Goal: Transaction & Acquisition: Purchase product/service

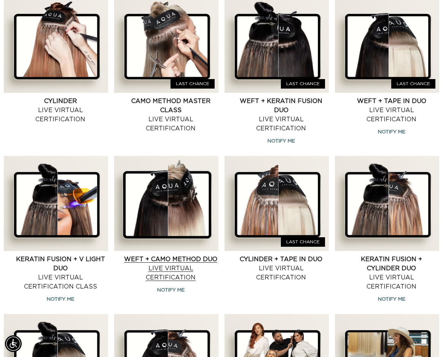
click at [165, 268] on link "Weft + CAMO Method Duo Live Virtual Certification" at bounding box center [170, 268] width 95 height 27
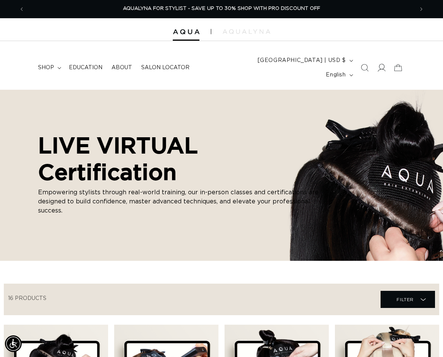
click at [383, 64] on icon at bounding box center [381, 68] width 8 height 8
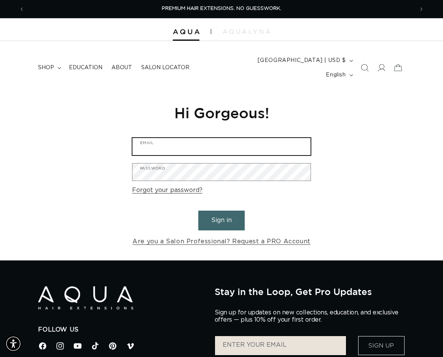
type input "andrea@artistrybyandrea.com"
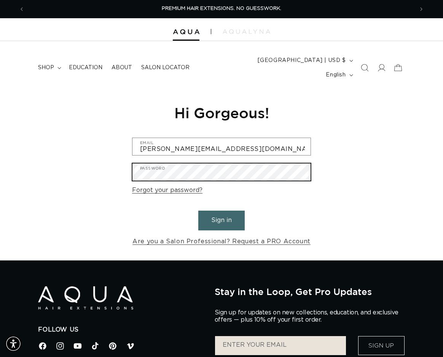
click at [221, 211] on button "Sign in" at bounding box center [221, 220] width 46 height 19
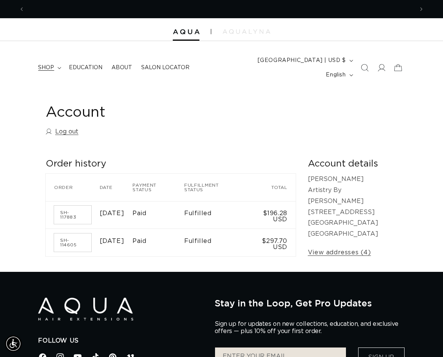
scroll to position [0, 777]
click at [51, 64] on span "shop" at bounding box center [46, 67] width 16 height 7
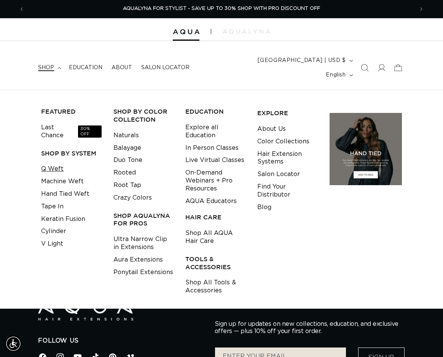
click at [58, 163] on link "Q Weft" at bounding box center [52, 169] width 22 height 13
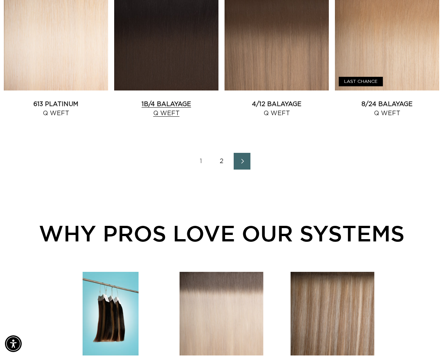
scroll to position [908, 0]
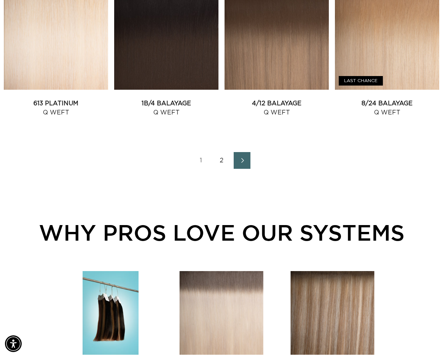
click at [222, 152] on link "2" at bounding box center [221, 160] width 17 height 17
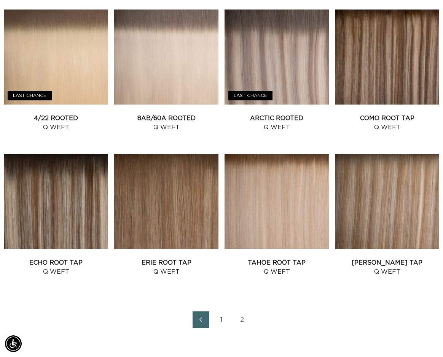
scroll to position [0, 389]
click at [290, 114] on link "Arctic Rooted Q Weft" at bounding box center [276, 123] width 104 height 18
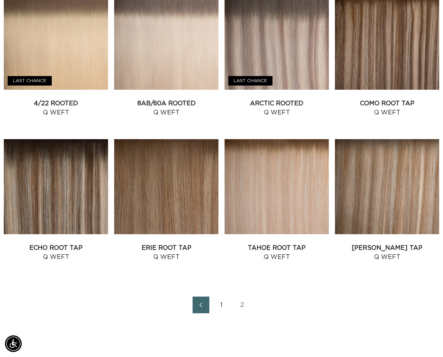
scroll to position [621, 0]
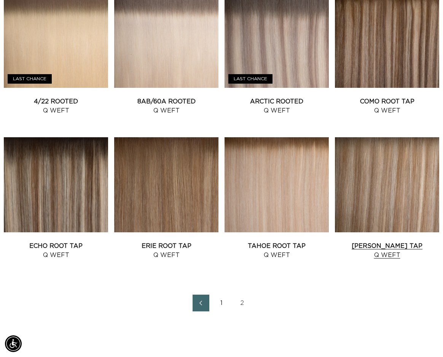
click at [392, 241] on link "Victoria Root Tap Q Weft" at bounding box center [387, 250] width 104 height 18
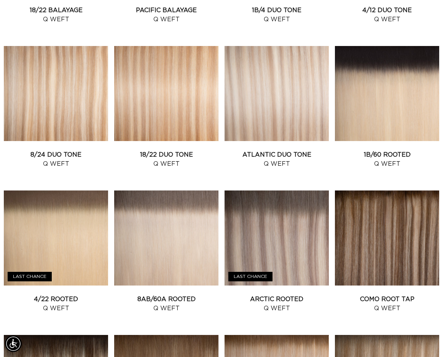
scroll to position [0, 0]
click at [272, 150] on link "Atlantic Duo Tone Q Weft" at bounding box center [276, 159] width 104 height 18
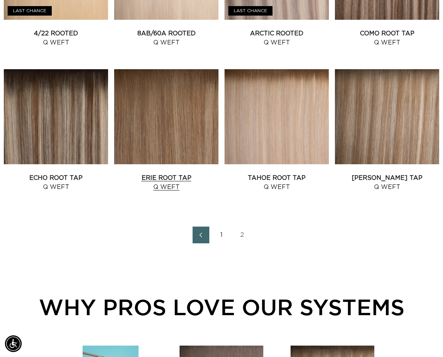
click at [180, 173] on link "Erie Root Tap Q Weft" at bounding box center [166, 182] width 104 height 18
click at [60, 173] on link "Echo Root Tap Q Weft" at bounding box center [56, 182] width 104 height 18
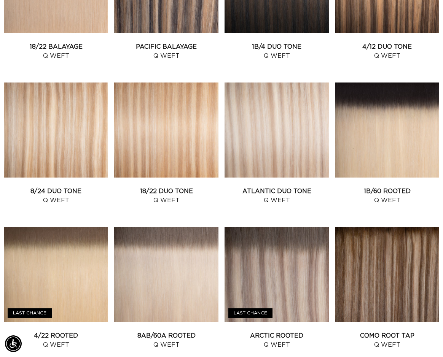
scroll to position [399, 0]
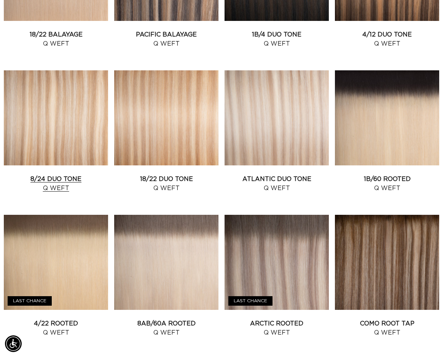
click at [49, 175] on link "8/24 Duo Tone Q Weft" at bounding box center [56, 184] width 104 height 18
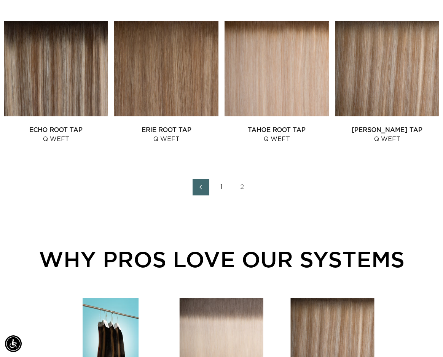
scroll to position [0, 389]
click at [316, 125] on link "Tahoe Root Tap Q Weft" at bounding box center [276, 134] width 104 height 18
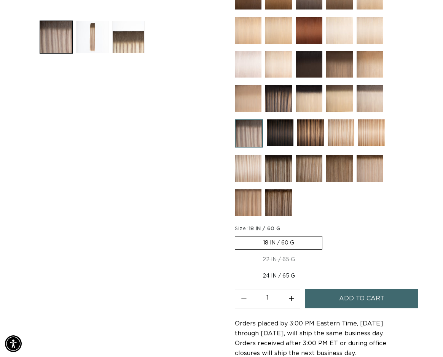
scroll to position [0, 389]
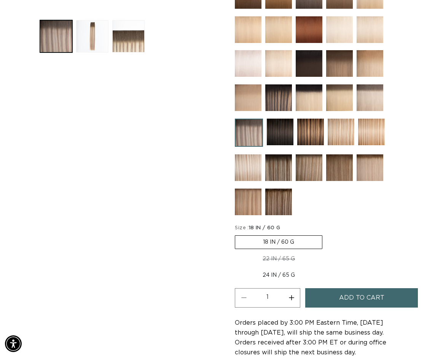
click at [282, 252] on label "22 IN / 65 G Variant sold out or unavailable" at bounding box center [279, 258] width 88 height 13
click at [326, 234] on input "22 IN / 65 G Variant sold out or unavailable" at bounding box center [326, 234] width 0 height 0
radio input "true"
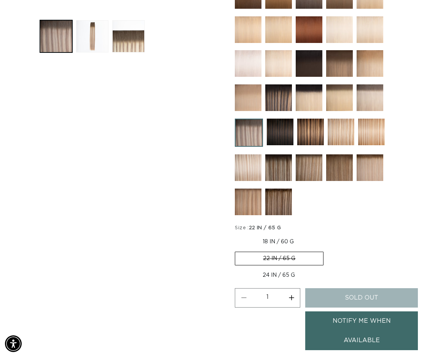
scroll to position [0, 777]
click at [208, 212] on div "Skip to product information Open media 1 in modal Open media 2 in modal Open me…" at bounding box center [128, 142] width 180 height 655
click at [282, 269] on label "24 IN / 65 G Variant sold out or unavailable" at bounding box center [279, 275] width 88 height 13
click at [327, 251] on input "24 IN / 65 G Variant sold out or unavailable" at bounding box center [327, 250] width 0 height 0
radio input "true"
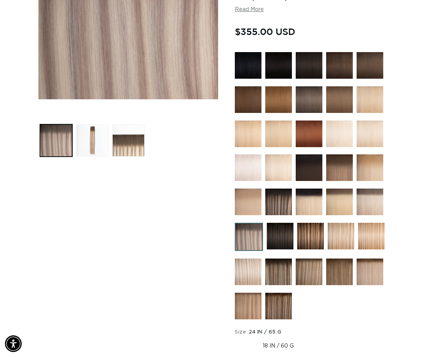
scroll to position [200, 0]
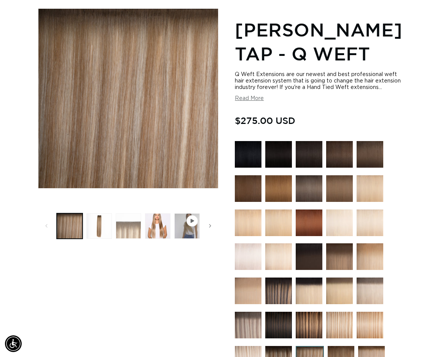
scroll to position [0, 389]
click at [98, 221] on button "Load image 2 in gallery view" at bounding box center [98, 225] width 25 height 25
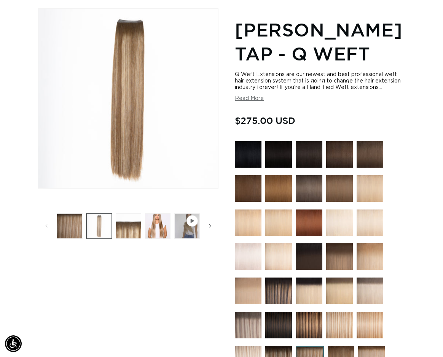
scroll to position [104, 0]
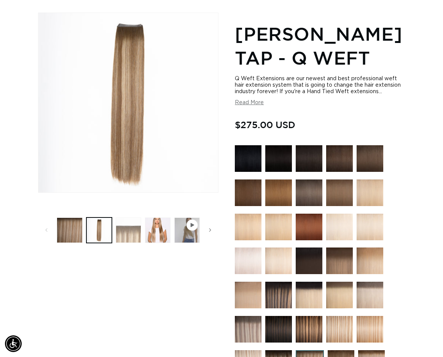
click at [124, 221] on button "Load image 3 in gallery view" at bounding box center [128, 230] width 25 height 25
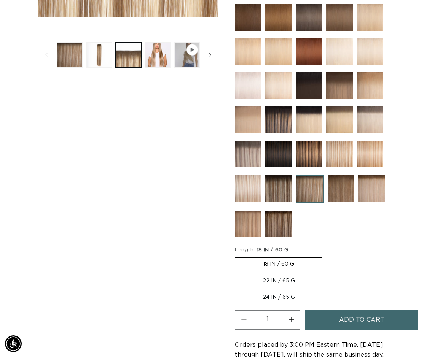
scroll to position [0, 0]
click at [284, 275] on label "22 IN / 65 G Variant sold out or unavailable" at bounding box center [279, 281] width 88 height 13
click at [326, 256] on input "22 IN / 65 G Variant sold out or unavailable" at bounding box center [326, 256] width 0 height 0
radio input "true"
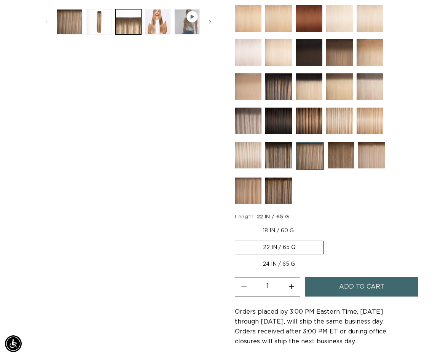
scroll to position [0, 777]
click at [363, 277] on span "Add to cart" at bounding box center [361, 286] width 45 height 19
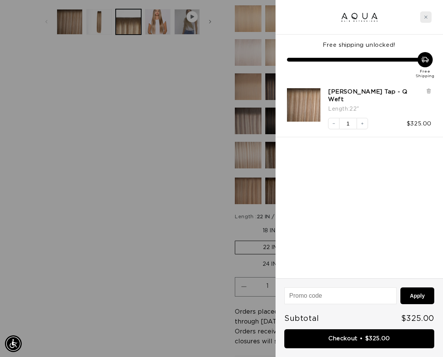
scroll to position [0, 0]
click at [424, 19] on icon "Close cart" at bounding box center [426, 17] width 4 height 4
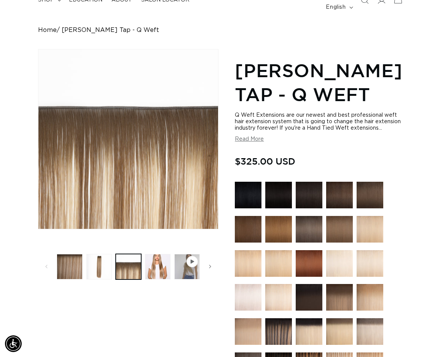
scroll to position [0, 389]
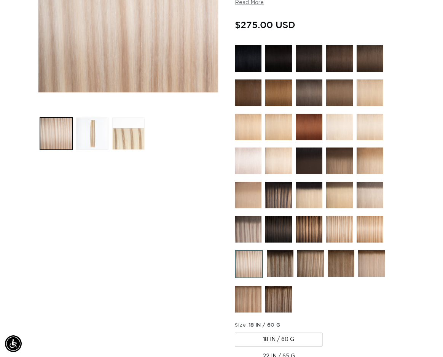
scroll to position [0, 389]
click at [99, 121] on button "Load image 2 in gallery view" at bounding box center [92, 133] width 32 height 32
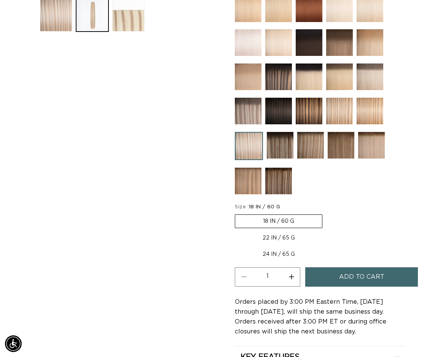
scroll to position [324, 0]
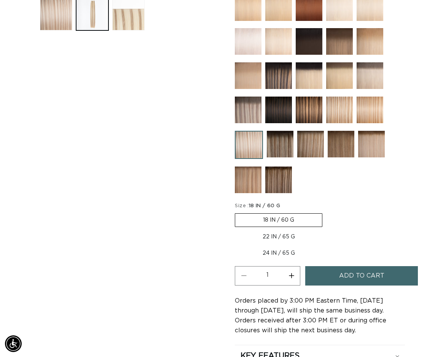
click at [271, 230] on label "22 IN / 65 G Variant sold out or unavailable" at bounding box center [279, 236] width 88 height 13
click at [326, 212] on input "22 IN / 65 G Variant sold out or unavailable" at bounding box center [326, 212] width 0 height 0
radio input "true"
click at [352, 266] on span "Add to cart" at bounding box center [361, 275] width 45 height 19
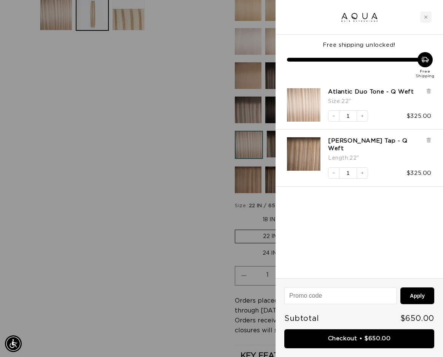
scroll to position [0, 389]
click at [427, 19] on div "Close cart" at bounding box center [425, 16] width 11 height 11
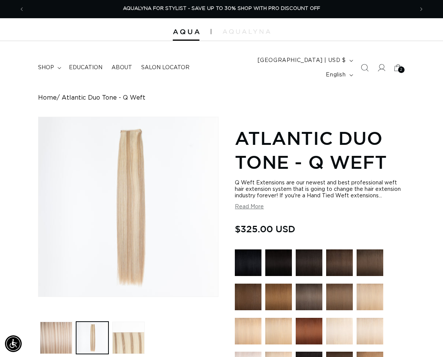
scroll to position [0, 0]
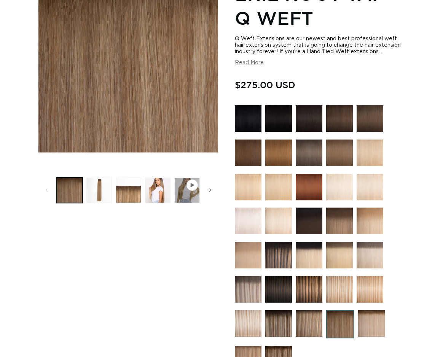
scroll to position [146, 0]
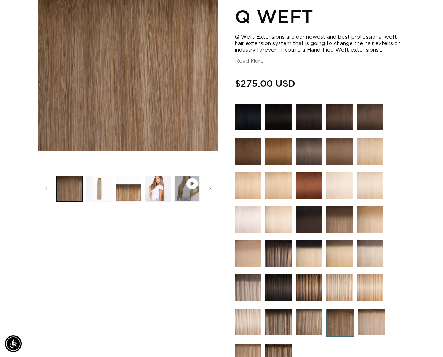
click at [106, 176] on button "Load image 2 in gallery view" at bounding box center [98, 188] width 25 height 25
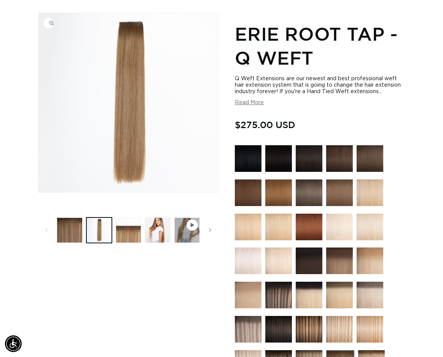
scroll to position [0, 389]
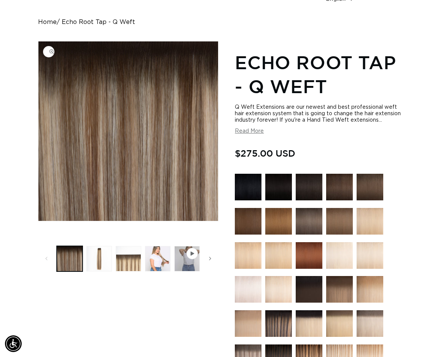
scroll to position [100, 0]
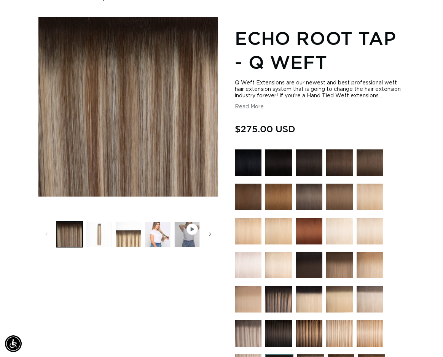
click at [101, 222] on button "Load image 2 in gallery view" at bounding box center [98, 234] width 25 height 25
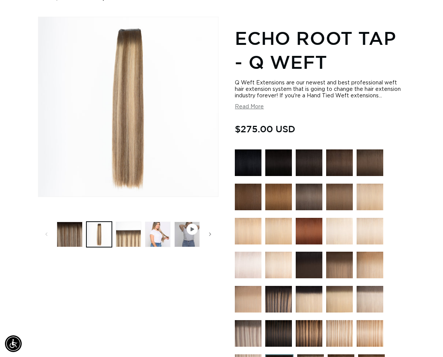
scroll to position [0, 777]
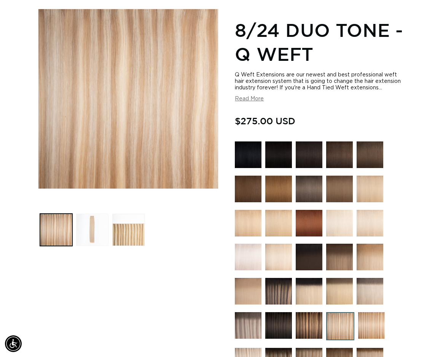
click at [91, 215] on button "Load image 2 in gallery view" at bounding box center [92, 230] width 32 height 32
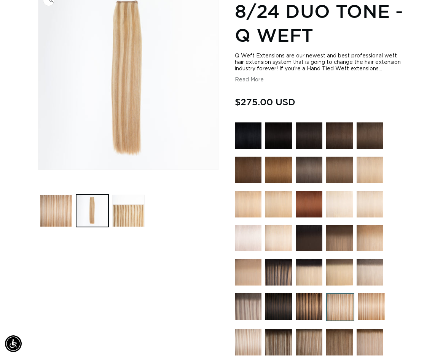
scroll to position [127, 0]
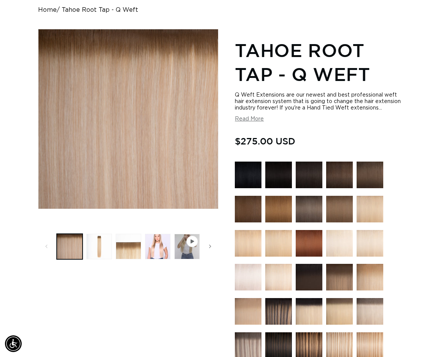
scroll to position [91, 0]
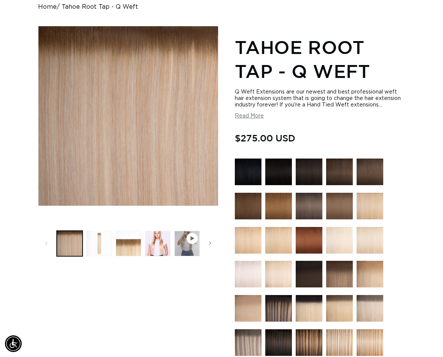
click at [96, 233] on button "Load image 2 in gallery view" at bounding box center [98, 243] width 25 height 25
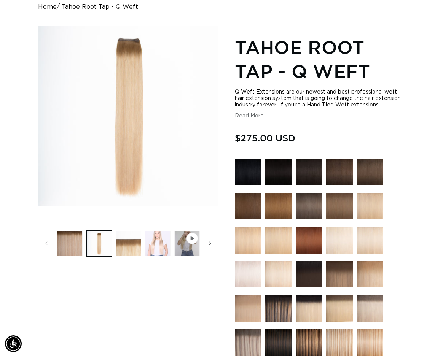
scroll to position [0, 777]
click at [124, 231] on button "Load image 3 in gallery view" at bounding box center [128, 243] width 25 height 25
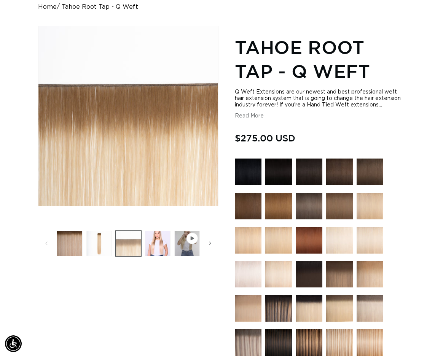
scroll to position [0, 0]
click at [95, 234] on button "Load image 2 in gallery view" at bounding box center [98, 243] width 25 height 25
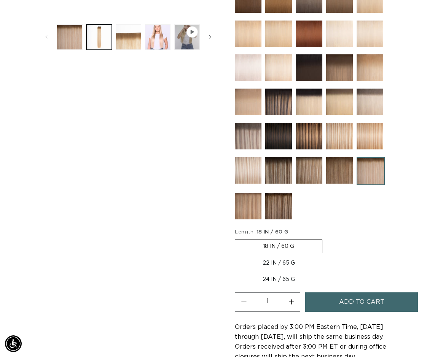
scroll to position [299, 0]
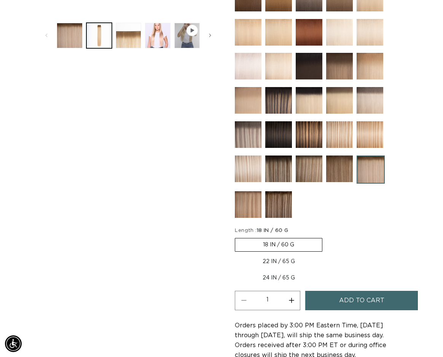
click at [278, 255] on label "22 IN / 65 G Variant sold out or unavailable" at bounding box center [279, 261] width 88 height 13
click at [326, 237] on input "22 IN / 65 G Variant sold out or unavailable" at bounding box center [326, 237] width 0 height 0
radio input "true"
click at [355, 291] on span "Add to cart" at bounding box center [361, 300] width 45 height 19
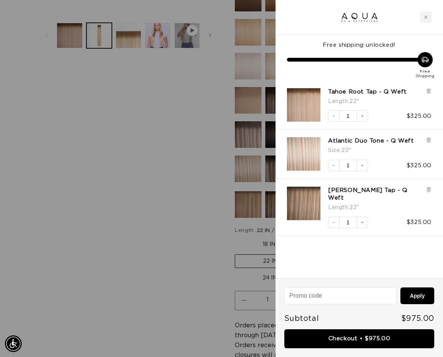
scroll to position [0, 777]
click at [380, 140] on link "Atlantic Duo Tone - Q Weft" at bounding box center [371, 141] width 86 height 8
click at [369, 90] on link "Tahoe Root Tap - Q Weft" at bounding box center [367, 92] width 79 height 8
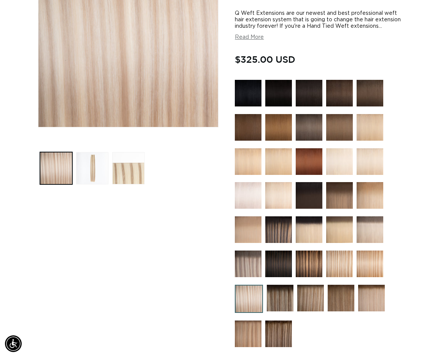
scroll to position [0, 389]
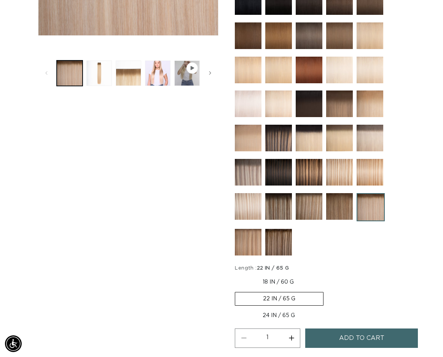
scroll to position [0, 777]
click at [271, 276] on label "18 IN / 60 G Variant sold out or unavailable" at bounding box center [278, 282] width 87 height 13
click at [237, 274] on input "18 IN / 60 G Variant sold out or unavailable" at bounding box center [237, 274] width 0 height 0
radio input "true"
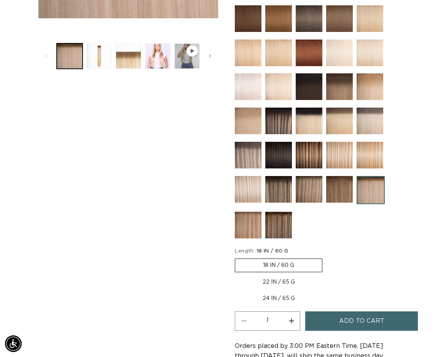
scroll to position [0, 777]
click at [370, 311] on span "Add to cart" at bounding box center [361, 320] width 45 height 19
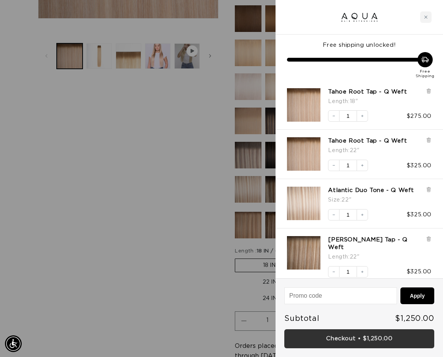
scroll to position [0, 389]
click at [365, 341] on link "Checkout • $1,250.00" at bounding box center [359, 338] width 150 height 19
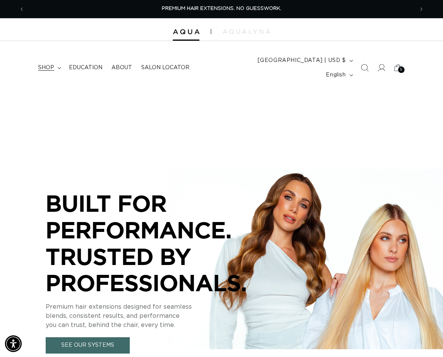
click at [54, 60] on summary "shop" at bounding box center [48, 68] width 31 height 16
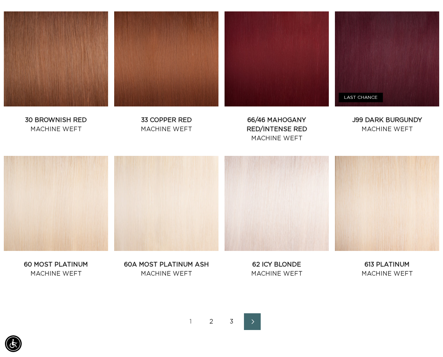
scroll to position [0, 389]
click at [211, 313] on link "2" at bounding box center [211, 321] width 17 height 17
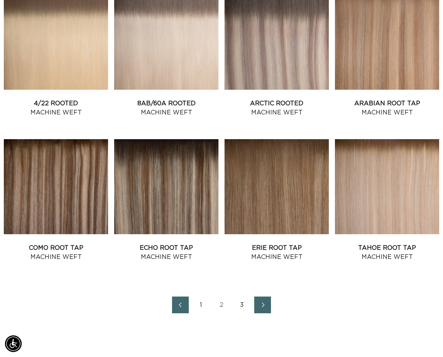
click at [244, 297] on link "3" at bounding box center [241, 305] width 17 height 17
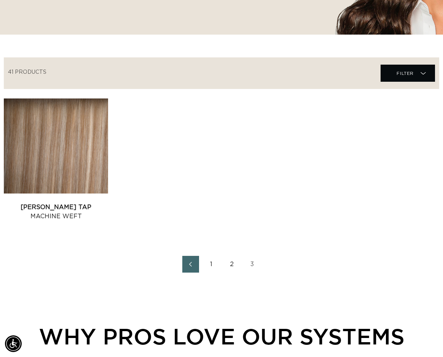
scroll to position [0, 389]
click at [232, 256] on link "2" at bounding box center [231, 264] width 17 height 17
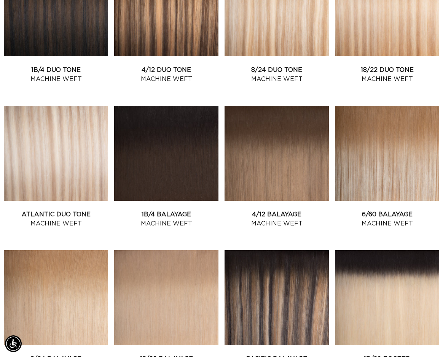
scroll to position [364, 0]
click at [372, 210] on link "6/60 Balayage Machine Weft" at bounding box center [387, 219] width 104 height 18
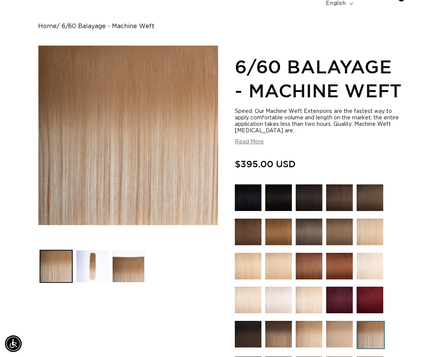
scroll to position [83, 0]
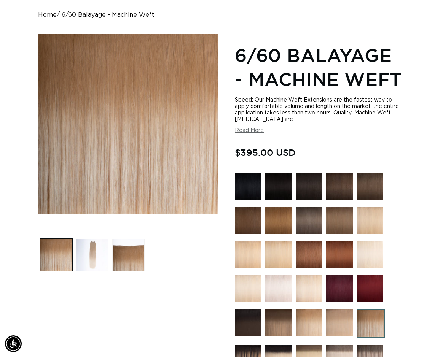
click at [95, 249] on button "Load image 2 in gallery view" at bounding box center [92, 255] width 32 height 32
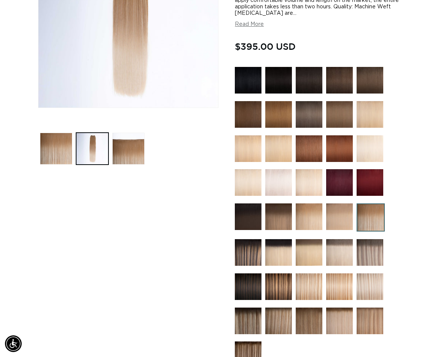
scroll to position [0, 0]
click at [370, 308] on img at bounding box center [369, 321] width 27 height 27
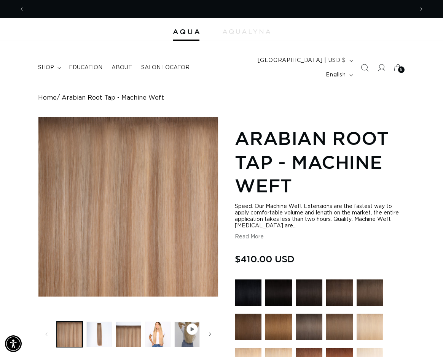
scroll to position [0, 389]
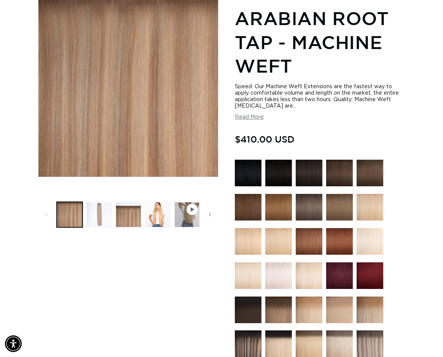
click at [104, 206] on button "Load image 2 in gallery view" at bounding box center [98, 214] width 25 height 25
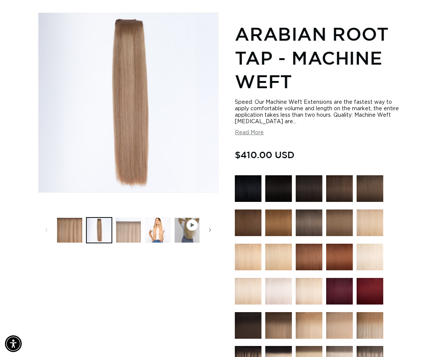
click at [124, 218] on button "Load image 3 in gallery view" at bounding box center [128, 230] width 25 height 25
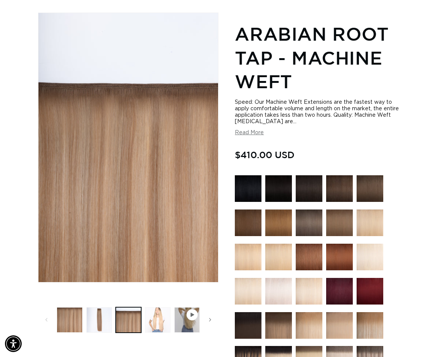
scroll to position [0, 777]
click at [156, 307] on button "Load image 4 in gallery view" at bounding box center [157, 319] width 25 height 25
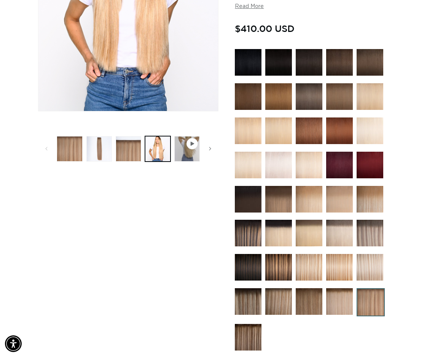
scroll to position [262, 0]
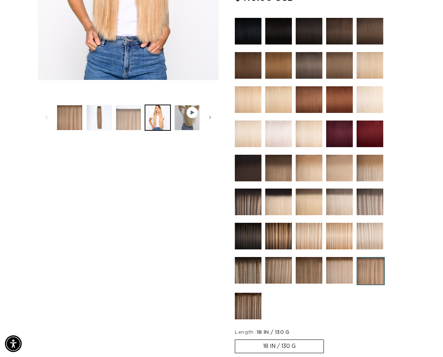
click at [129, 111] on button "Load image 3 in gallery view" at bounding box center [128, 117] width 25 height 25
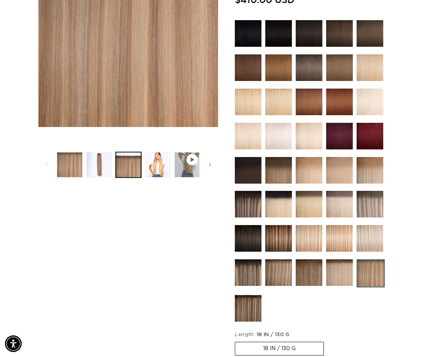
scroll to position [0, 389]
click at [305, 225] on img at bounding box center [308, 238] width 27 height 27
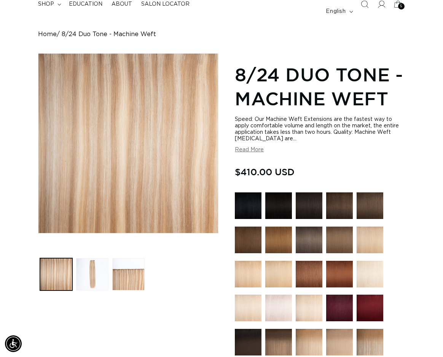
scroll to position [64, 0]
click at [93, 259] on button "Load image 2 in gallery view" at bounding box center [92, 274] width 32 height 32
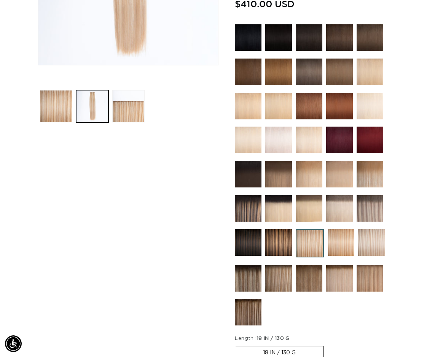
scroll to position [232, 0]
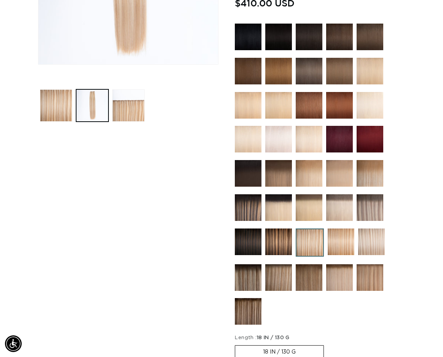
click at [371, 164] on img at bounding box center [369, 173] width 27 height 27
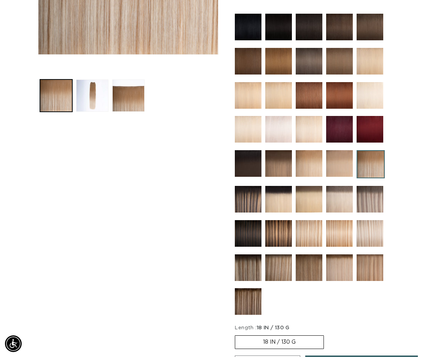
scroll to position [0, 777]
click at [311, 150] on img at bounding box center [308, 163] width 27 height 27
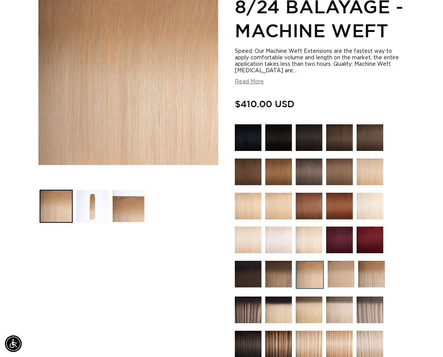
scroll to position [0, 389]
click at [371, 193] on img at bounding box center [369, 206] width 27 height 27
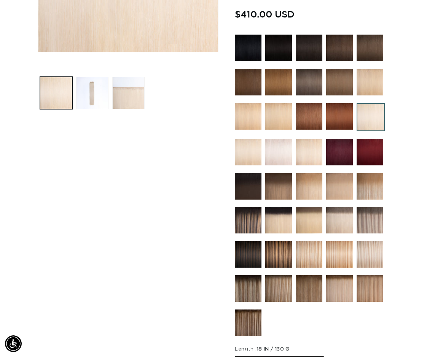
scroll to position [0, 389]
click at [249, 144] on img at bounding box center [248, 152] width 27 height 27
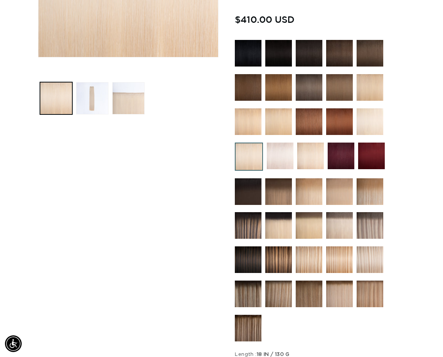
scroll to position [0, 777]
click at [310, 246] on img at bounding box center [308, 259] width 27 height 27
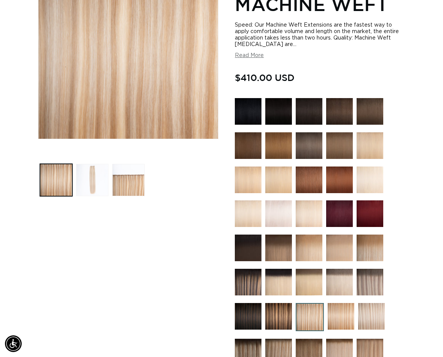
click at [98, 173] on button "Load image 2 in gallery view" at bounding box center [92, 180] width 32 height 32
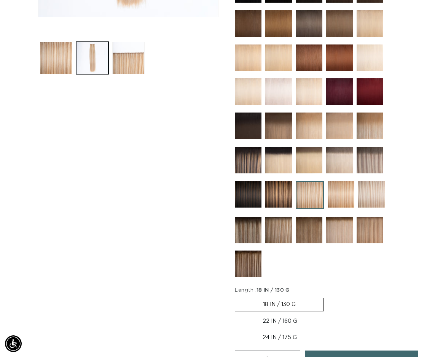
scroll to position [0, 777]
click at [307, 221] on img at bounding box center [308, 230] width 27 height 27
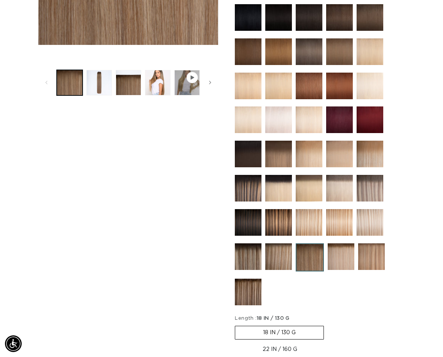
scroll to position [253, 0]
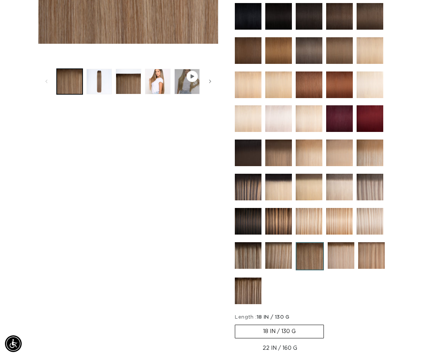
click at [374, 246] on img at bounding box center [371, 255] width 27 height 27
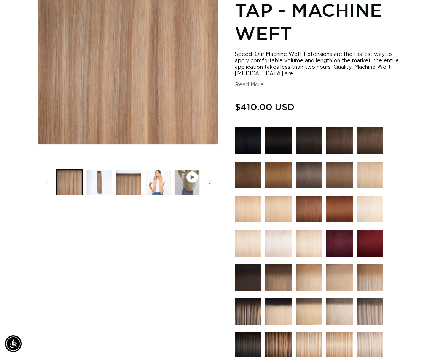
scroll to position [153, 0]
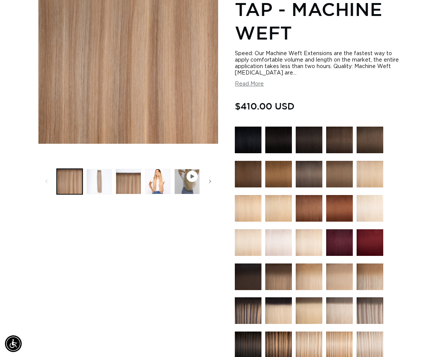
click at [98, 173] on button "Load image 2 in gallery view" at bounding box center [98, 181] width 25 height 25
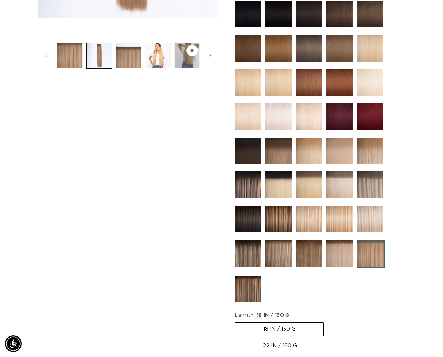
scroll to position [0, 0]
click at [193, 48] on icon "Gallery Viewer" at bounding box center [192, 50] width 5 height 5
click at [185, 47] on button "Play video 1 in gallery view" at bounding box center [186, 55] width 25 height 25
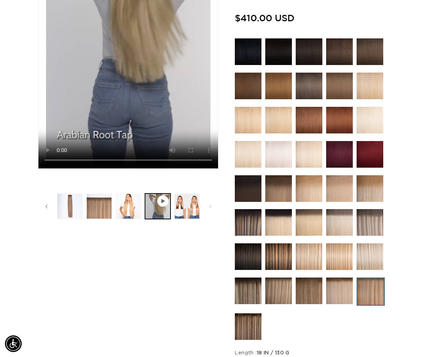
click at [381, 251] on img at bounding box center [369, 256] width 27 height 27
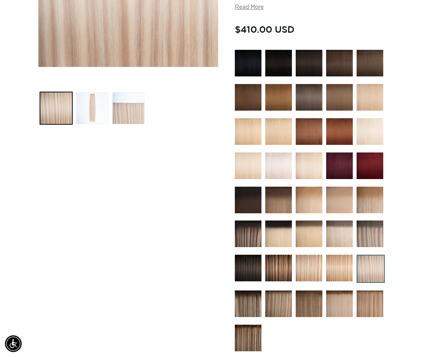
scroll to position [0, 389]
click at [375, 221] on img at bounding box center [369, 234] width 27 height 27
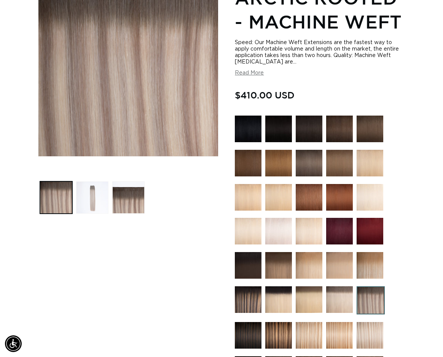
click at [86, 184] on button "Load image 2 in gallery view" at bounding box center [92, 197] width 32 height 32
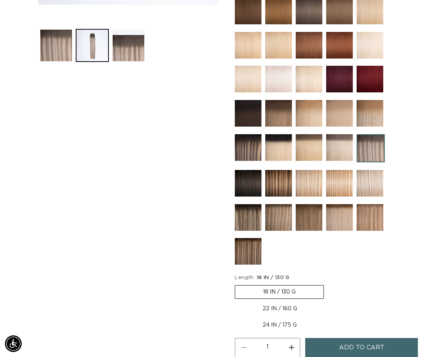
scroll to position [293, 0]
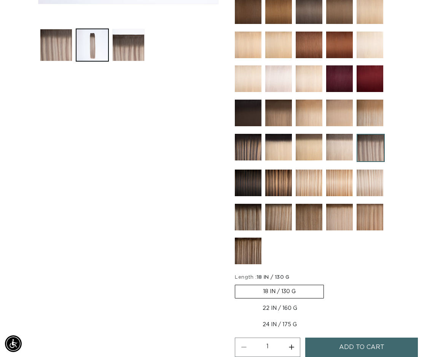
click at [342, 204] on img at bounding box center [339, 217] width 27 height 27
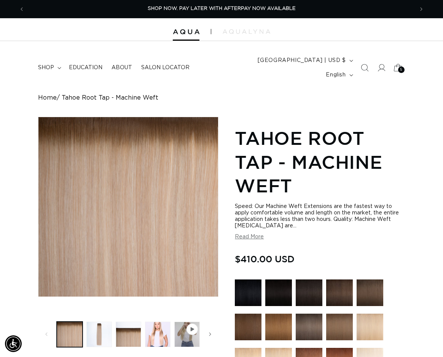
click at [397, 65] on icon at bounding box center [398, 68] width 18 height 18
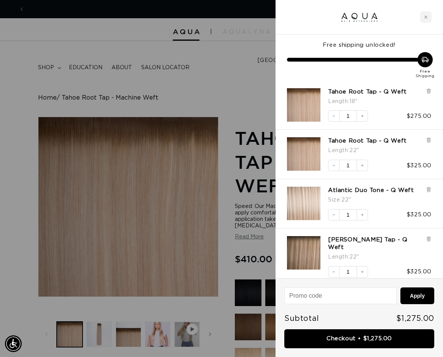
scroll to position [0, 777]
click at [260, 82] on div at bounding box center [221, 178] width 443 height 357
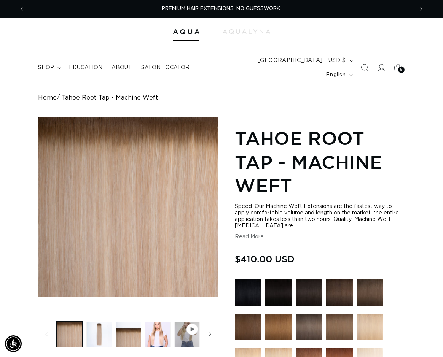
scroll to position [0, 0]
click at [394, 62] on icon at bounding box center [398, 68] width 18 height 18
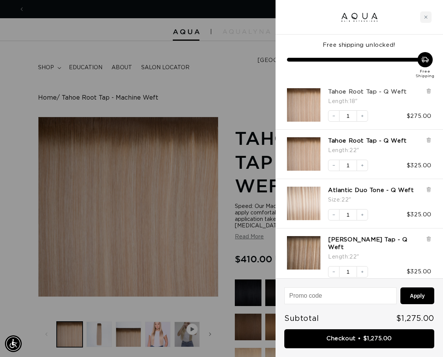
scroll to position [0, 389]
click at [229, 219] on div at bounding box center [221, 178] width 443 height 357
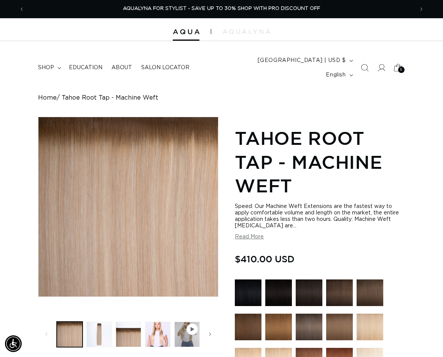
scroll to position [0, 0]
click at [404, 61] on icon at bounding box center [398, 68] width 18 height 18
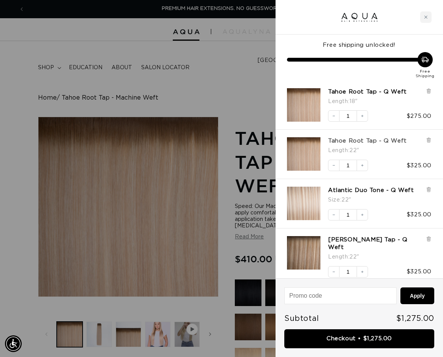
click at [365, 140] on link "Tahoe Root Tap - Q Weft" at bounding box center [367, 141] width 79 height 8
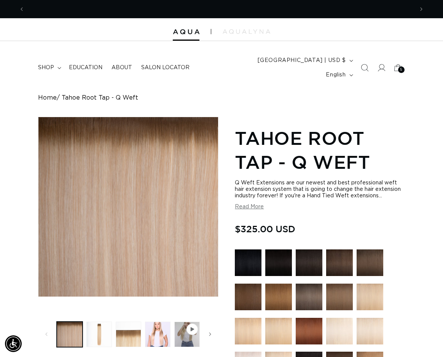
scroll to position [0, 389]
click at [54, 64] on span "shop" at bounding box center [46, 67] width 16 height 7
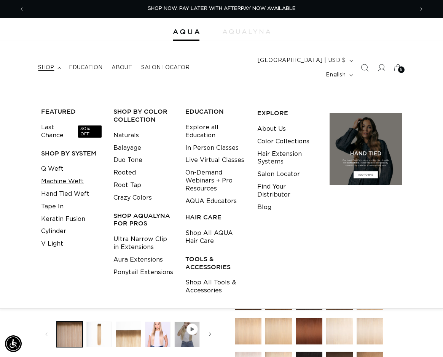
click at [80, 175] on link "Machine Weft" at bounding box center [62, 181] width 43 height 13
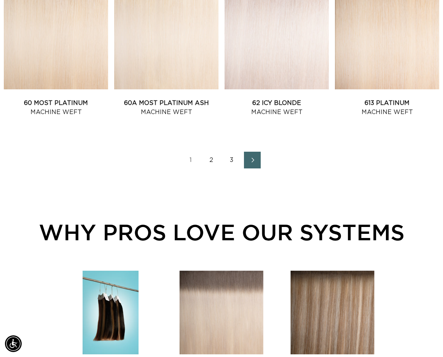
scroll to position [910, 0]
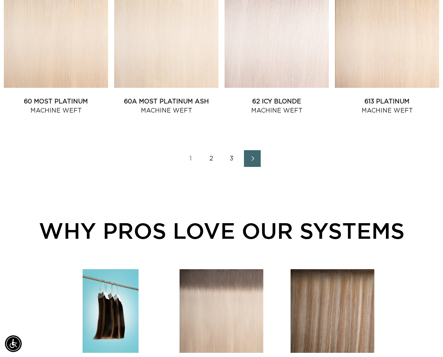
click at [212, 150] on link "2" at bounding box center [211, 158] width 17 height 17
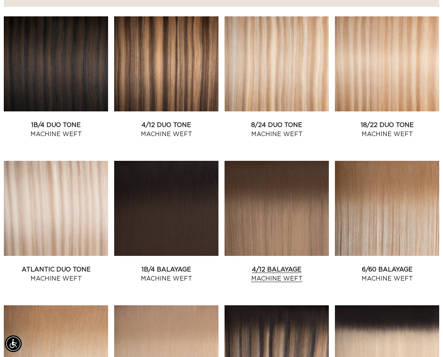
scroll to position [310, 0]
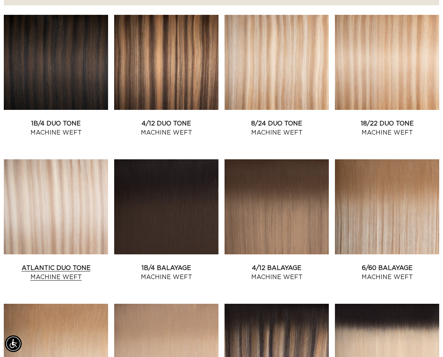
click at [72, 264] on link "Atlantic Duo Tone Machine Weft" at bounding box center [56, 273] width 104 height 18
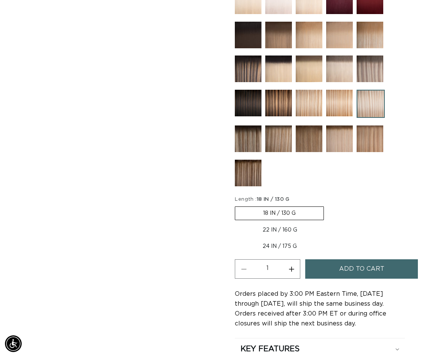
scroll to position [396, 0]
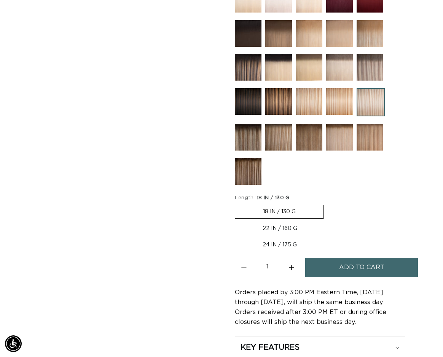
click at [288, 222] on label "22 IN / 160 G Variant sold out or unavailable" at bounding box center [280, 228] width 90 height 13
click at [327, 204] on input "22 IN / 160 G Variant sold out or unavailable" at bounding box center [327, 203] width 0 height 0
radio input "true"
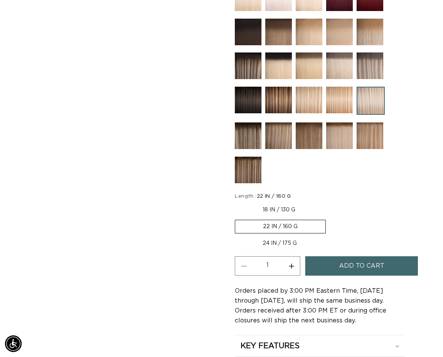
scroll to position [0, 777]
click at [365, 256] on span "Add to cart" at bounding box center [361, 265] width 45 height 19
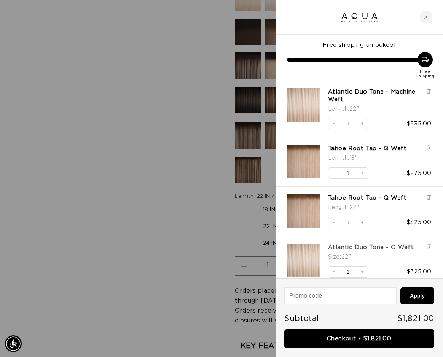
click at [365, 245] on link "Atlantic Duo Tone - Q Weft" at bounding box center [371, 248] width 86 height 8
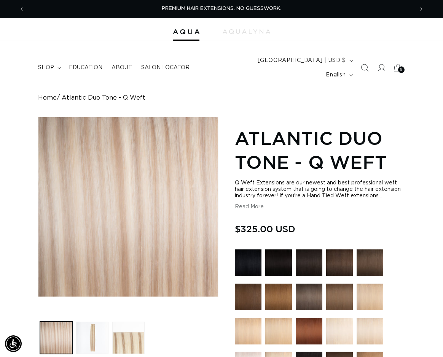
click at [401, 67] on span "6" at bounding box center [401, 70] width 2 height 6
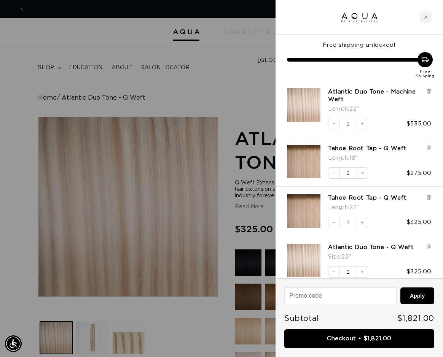
scroll to position [0, 777]
click at [226, 164] on div at bounding box center [221, 178] width 443 height 357
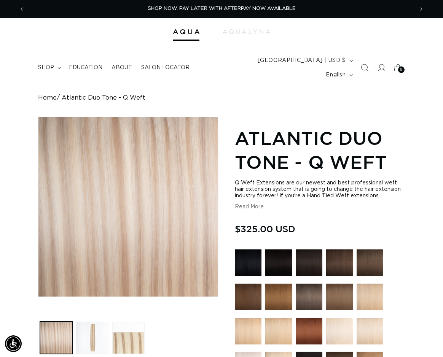
scroll to position [0, 0]
click at [400, 67] on span "6" at bounding box center [401, 70] width 2 height 6
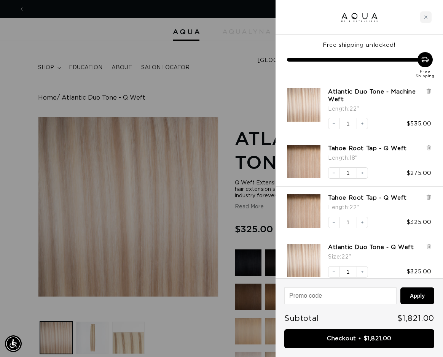
scroll to position [0, 777]
click at [372, 93] on link "Atlantic Duo Tone - Machine Weft" at bounding box center [375, 95] width 94 height 15
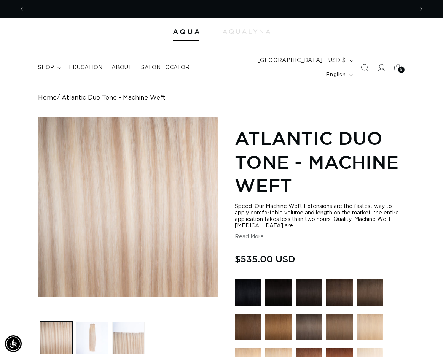
click at [400, 67] on span "6" at bounding box center [401, 70] width 2 height 6
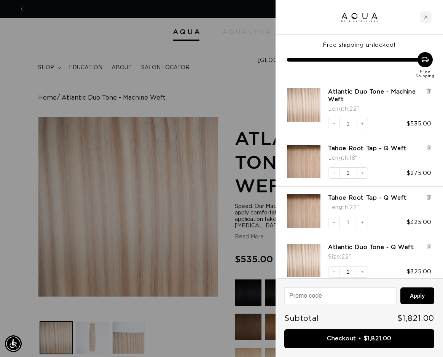
scroll to position [0, 777]
click at [429, 246] on icon at bounding box center [428, 246] width 2 height 4
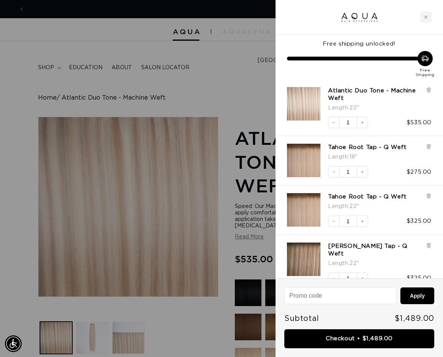
scroll to position [0, 389]
click at [374, 243] on link "[PERSON_NAME] Tap - Q Weft" at bounding box center [375, 250] width 94 height 15
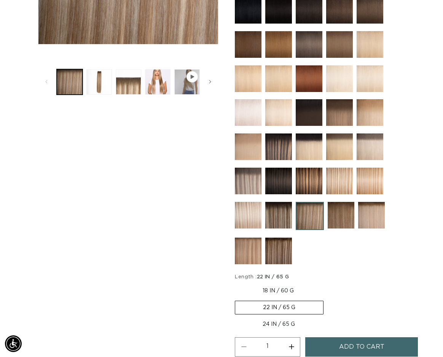
scroll to position [254, 0]
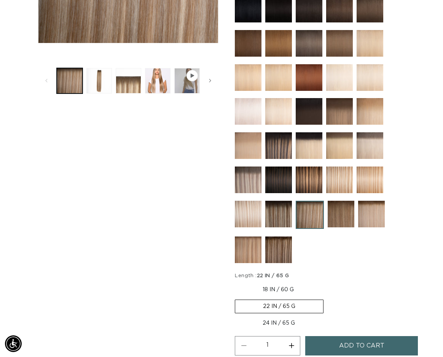
click at [279, 283] on label "18 IN / 60 G Variant sold out or unavailable" at bounding box center [278, 289] width 87 height 13
click at [237, 282] on input "18 IN / 60 G Variant sold out or unavailable" at bounding box center [237, 282] width 0 height 0
radio input "true"
click at [360, 336] on span "Add to cart" at bounding box center [361, 345] width 45 height 19
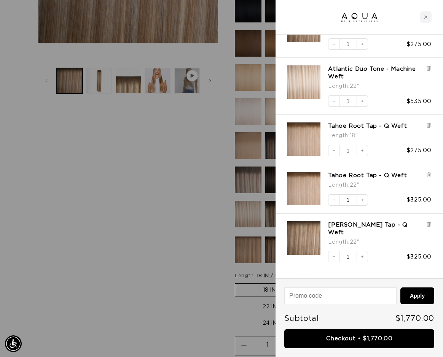
scroll to position [0, 777]
click at [427, 222] on icon at bounding box center [428, 224] width 3 height 4
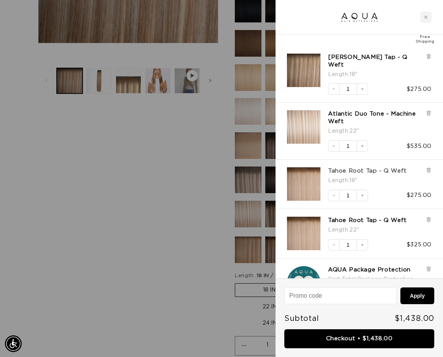
scroll to position [0, 0]
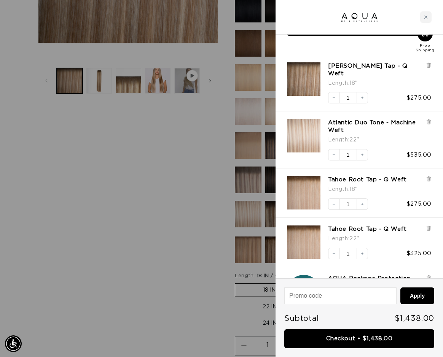
click at [425, 176] on div "Tahoe Root Tap - Q Weft Length : 18"" at bounding box center [379, 185] width 103 height 19
click at [429, 177] on icon at bounding box center [428, 179] width 3 height 4
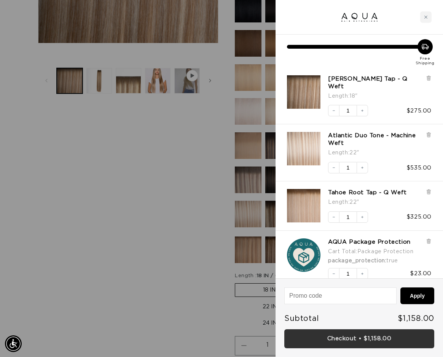
scroll to position [0, 389]
click at [359, 338] on link "Checkout • $1,158.00" at bounding box center [359, 338] width 150 height 19
